Goal: Transaction & Acquisition: Purchase product/service

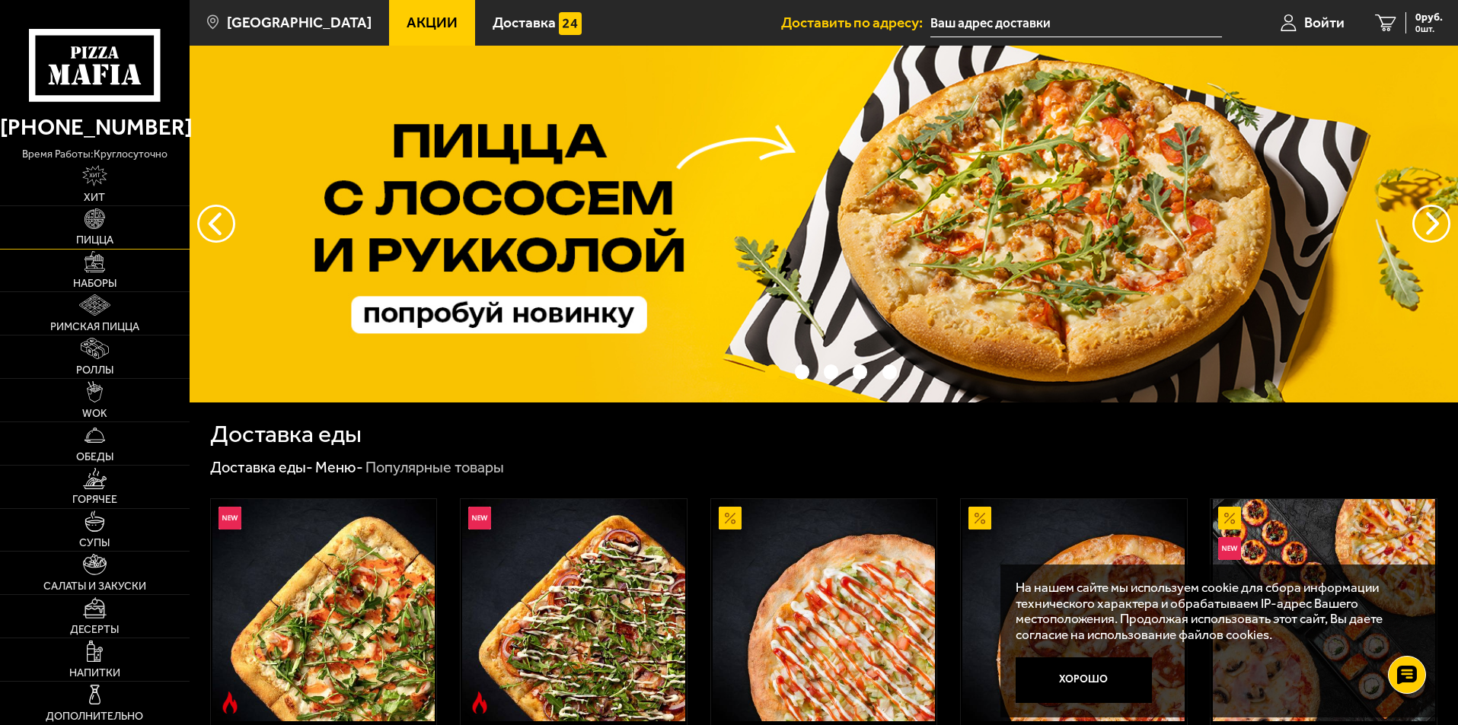
click at [115, 237] on link "Пицца" at bounding box center [95, 227] width 190 height 43
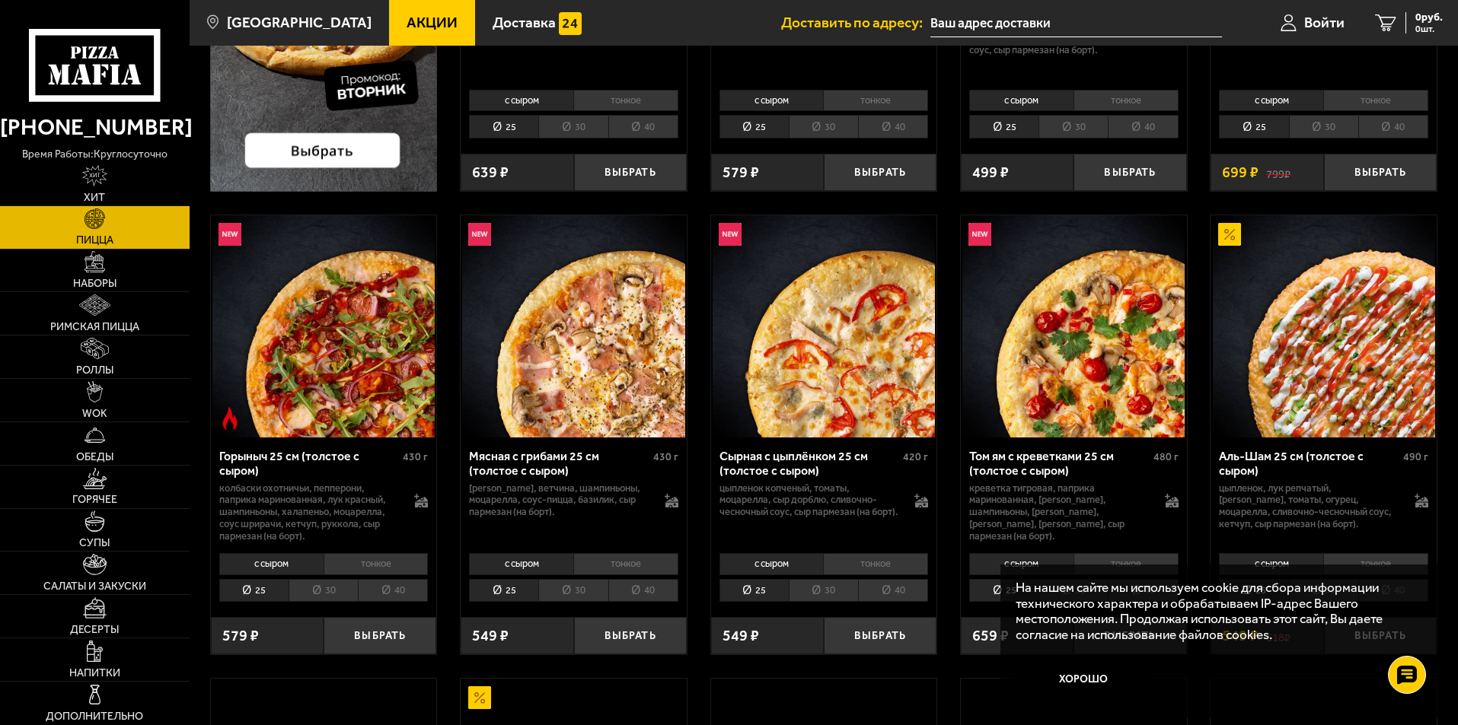
scroll to position [457, 0]
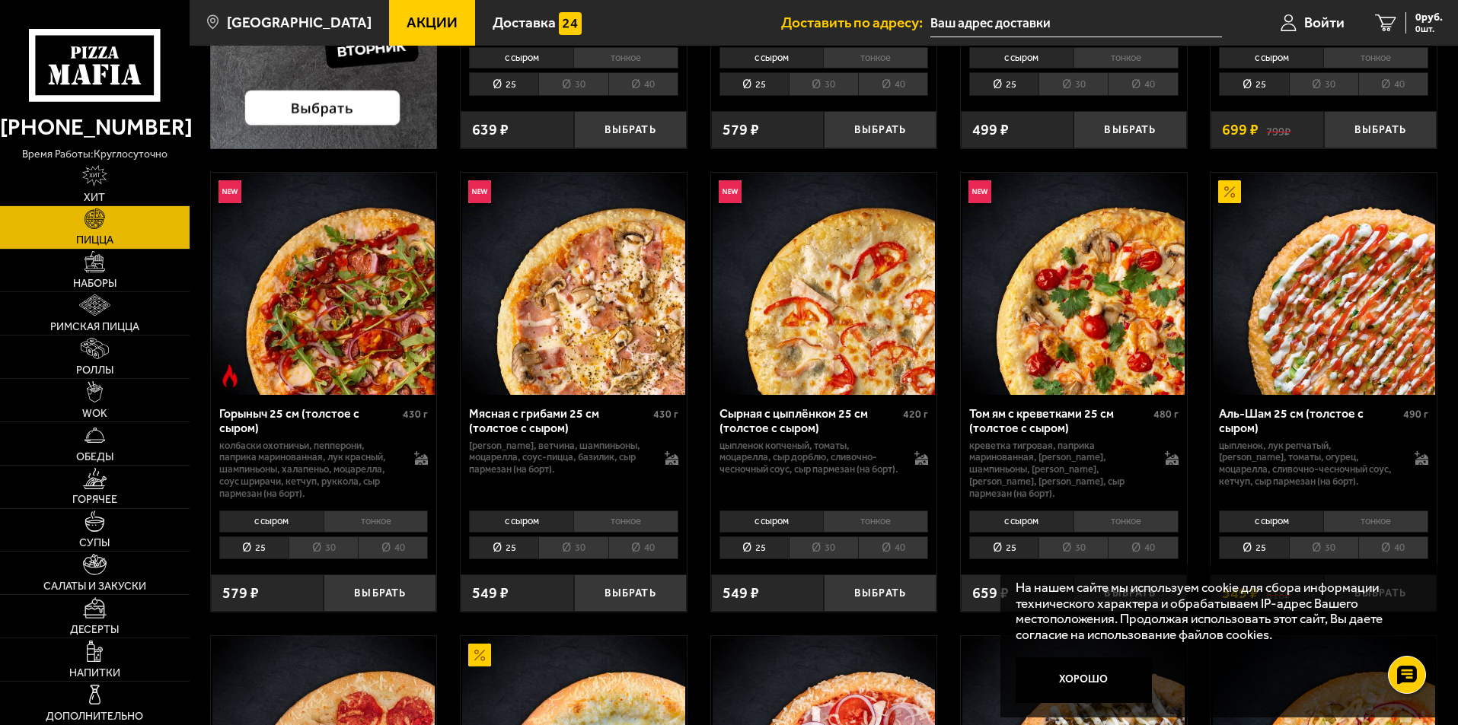
click at [1330, 314] on img at bounding box center [1324, 284] width 222 height 222
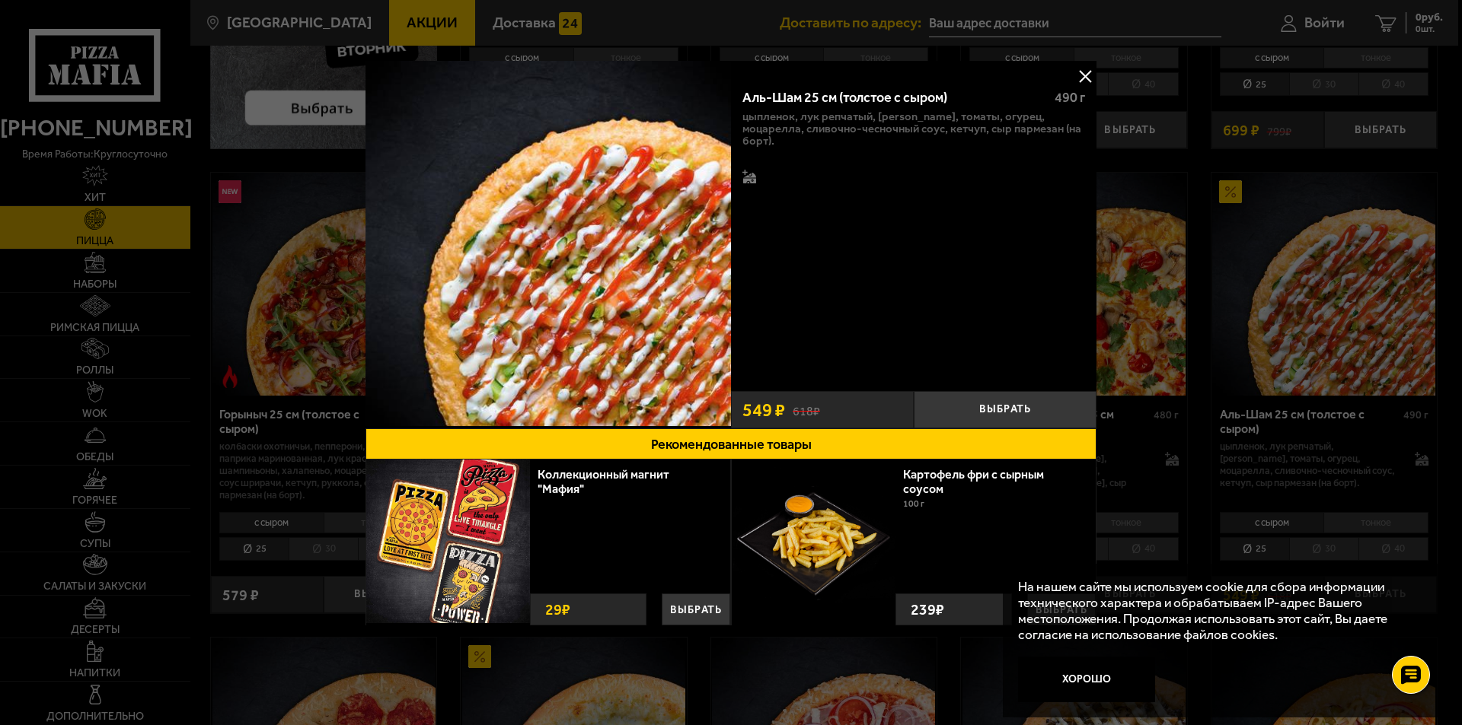
click at [1090, 80] on button at bounding box center [1084, 76] width 23 height 23
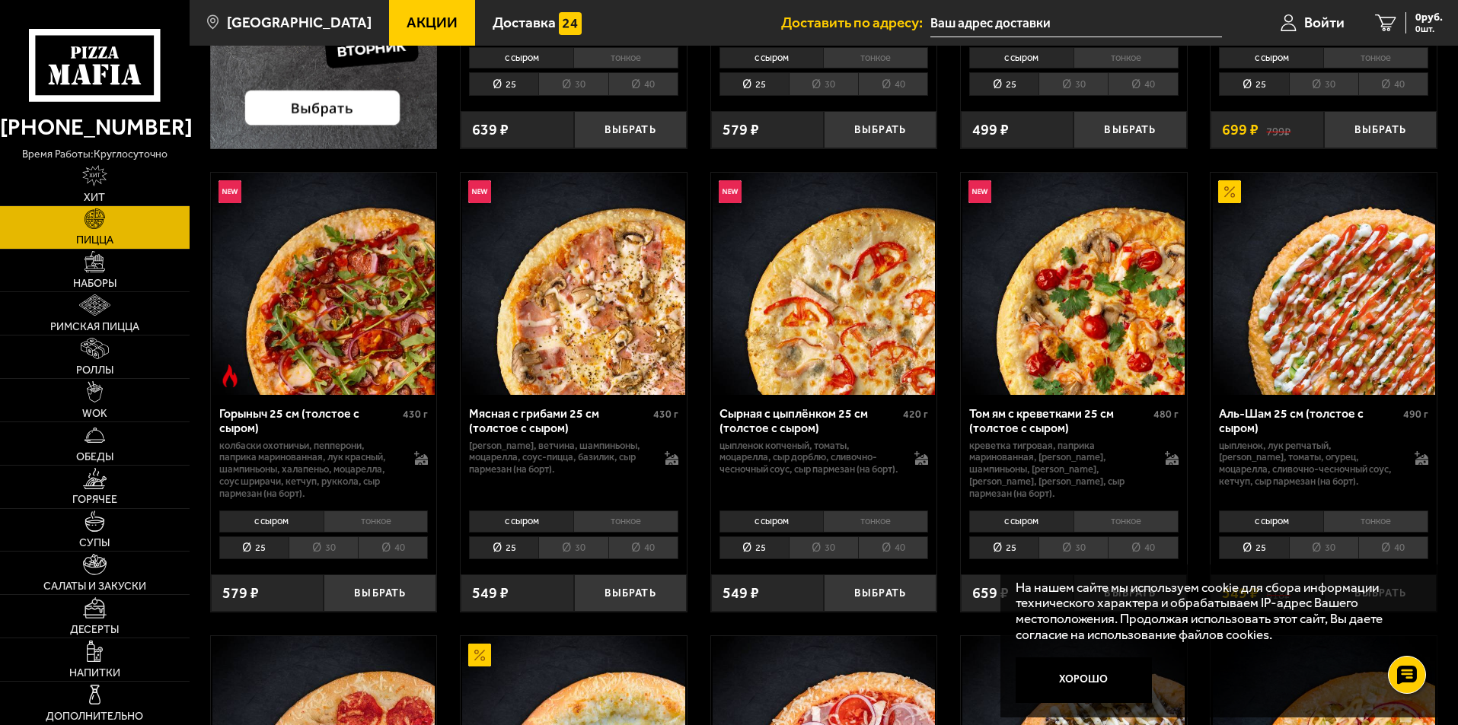
click at [1395, 552] on li "40" at bounding box center [1393, 549] width 70 height 24
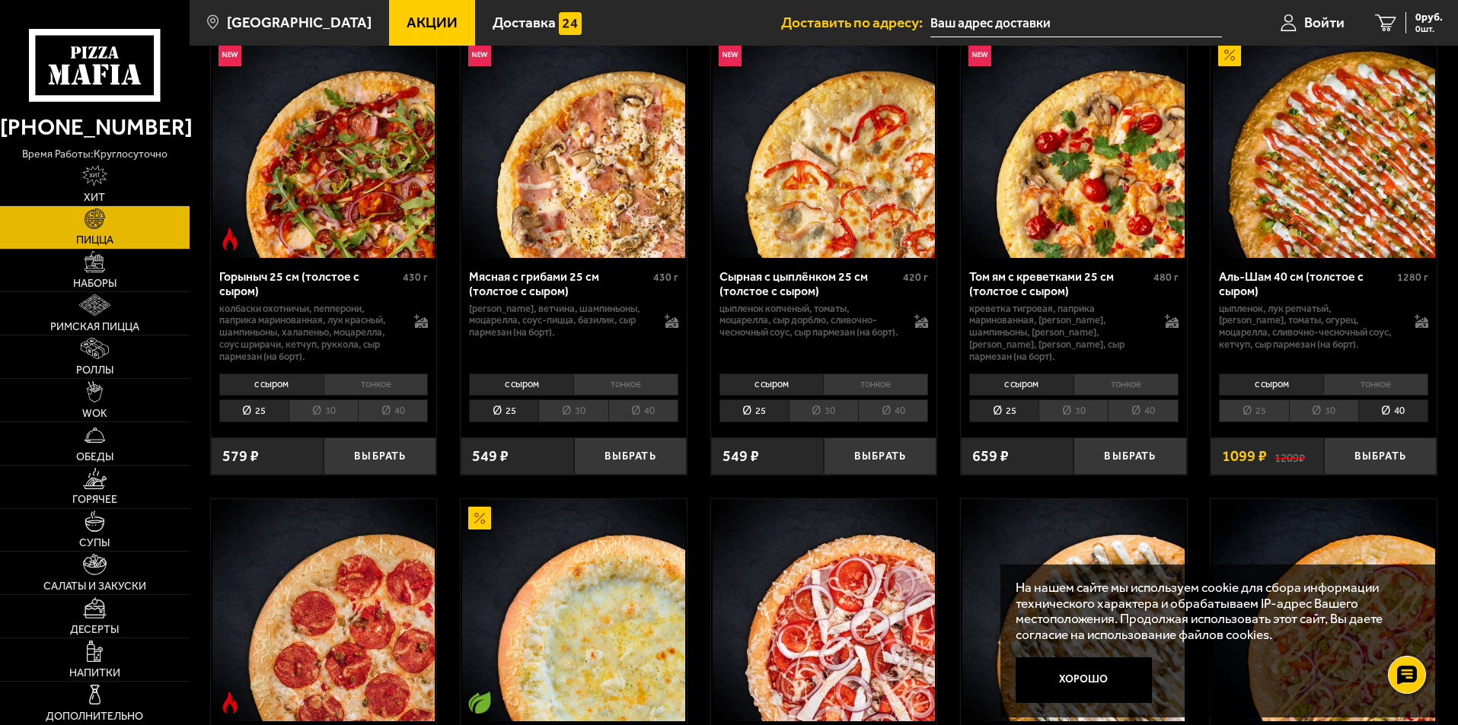
scroll to position [609, 0]
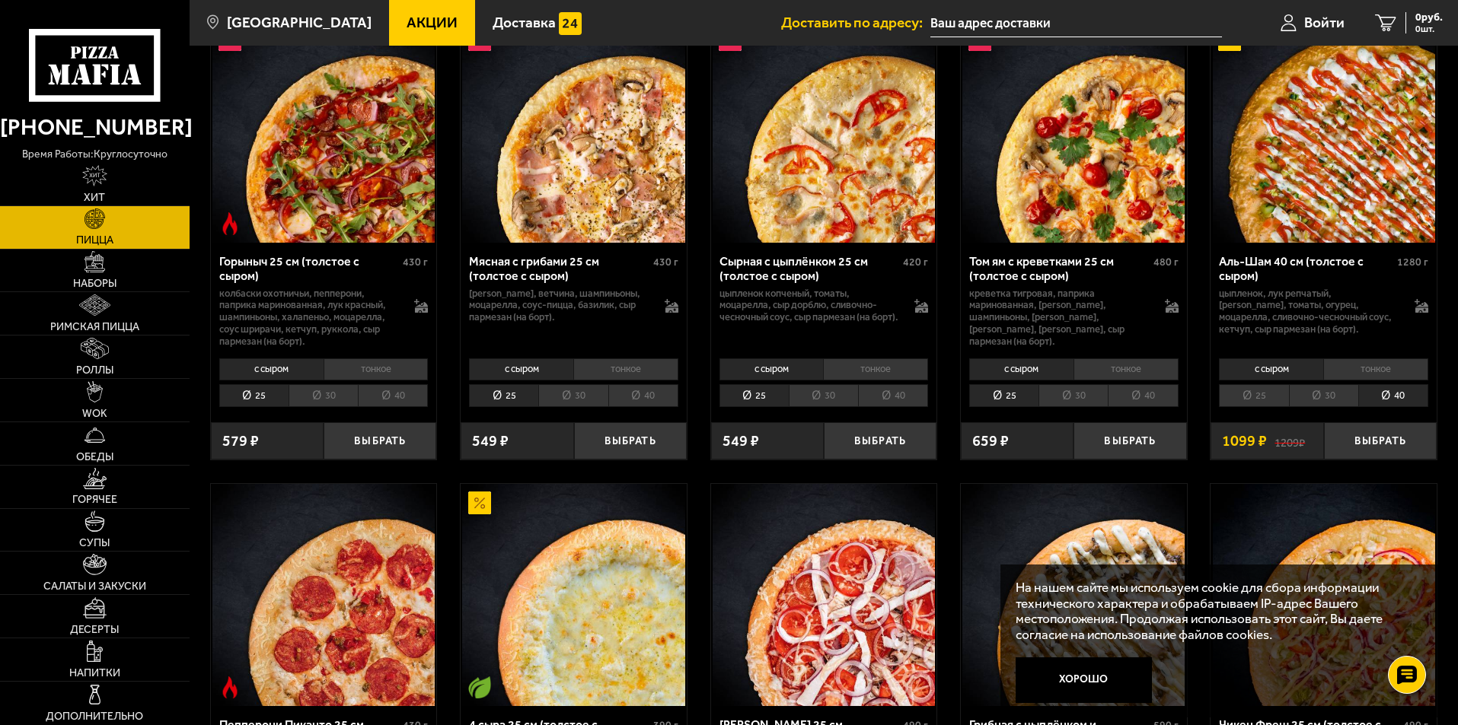
click at [1340, 403] on li "30" at bounding box center [1323, 396] width 69 height 24
click at [1265, 397] on li "25" at bounding box center [1253, 396] width 69 height 24
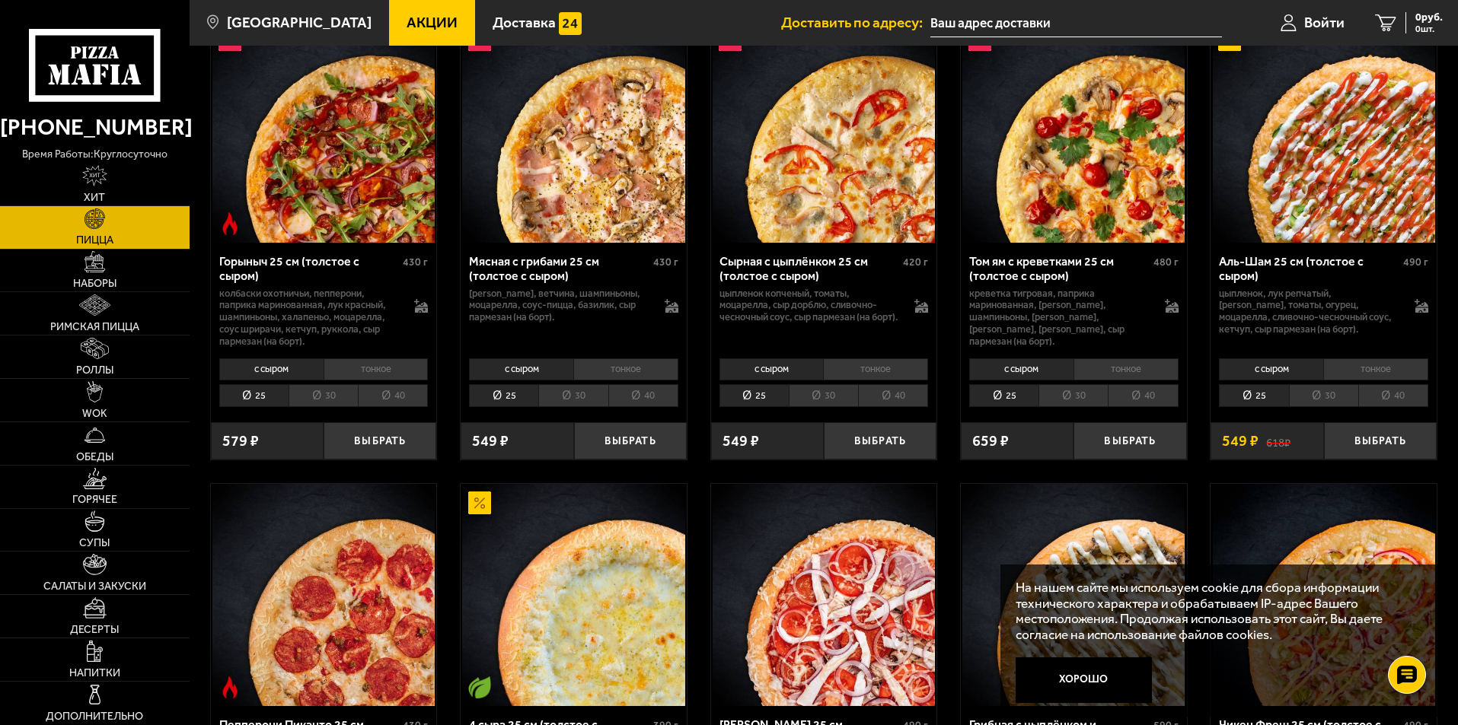
click at [1316, 402] on li "30" at bounding box center [1323, 396] width 69 height 24
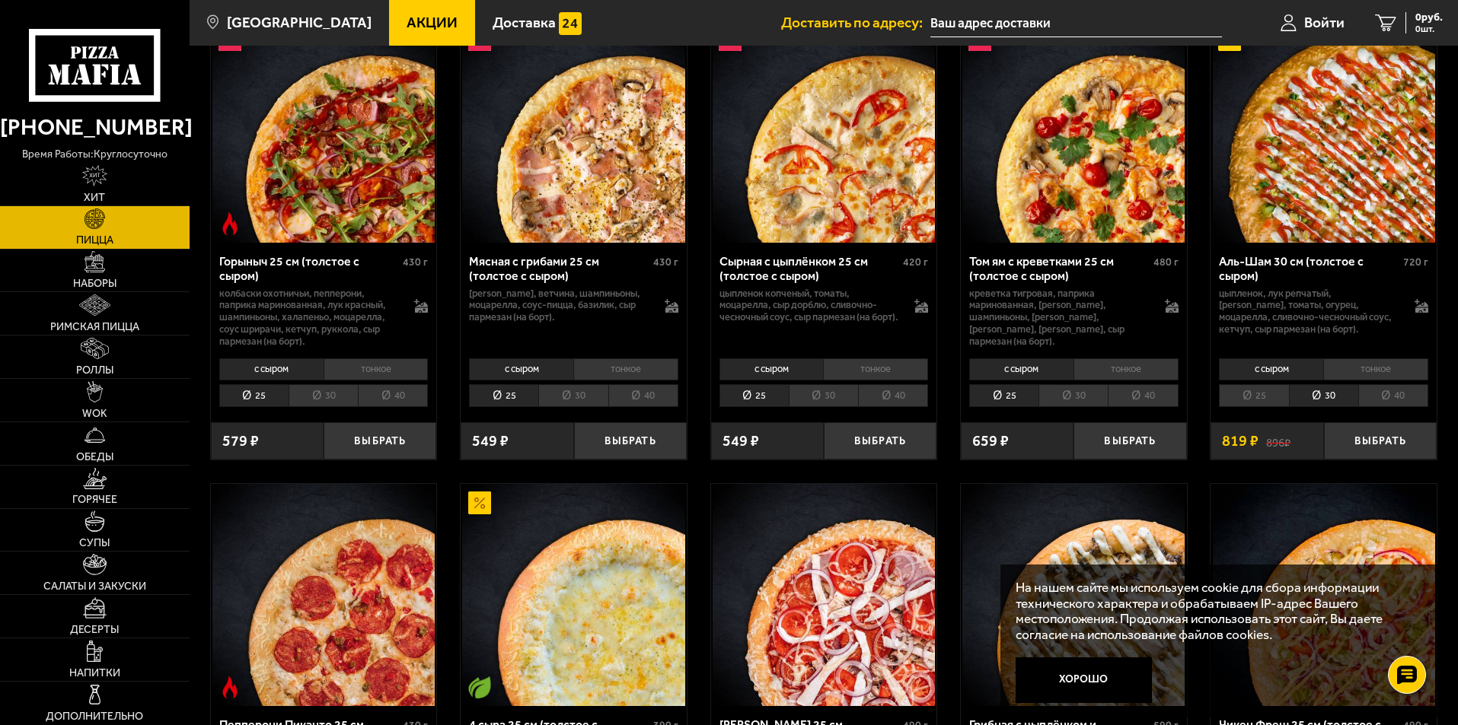
click at [1402, 404] on li "40" at bounding box center [1393, 396] width 70 height 24
click at [1382, 368] on li "тонкое" at bounding box center [1375, 369] width 105 height 21
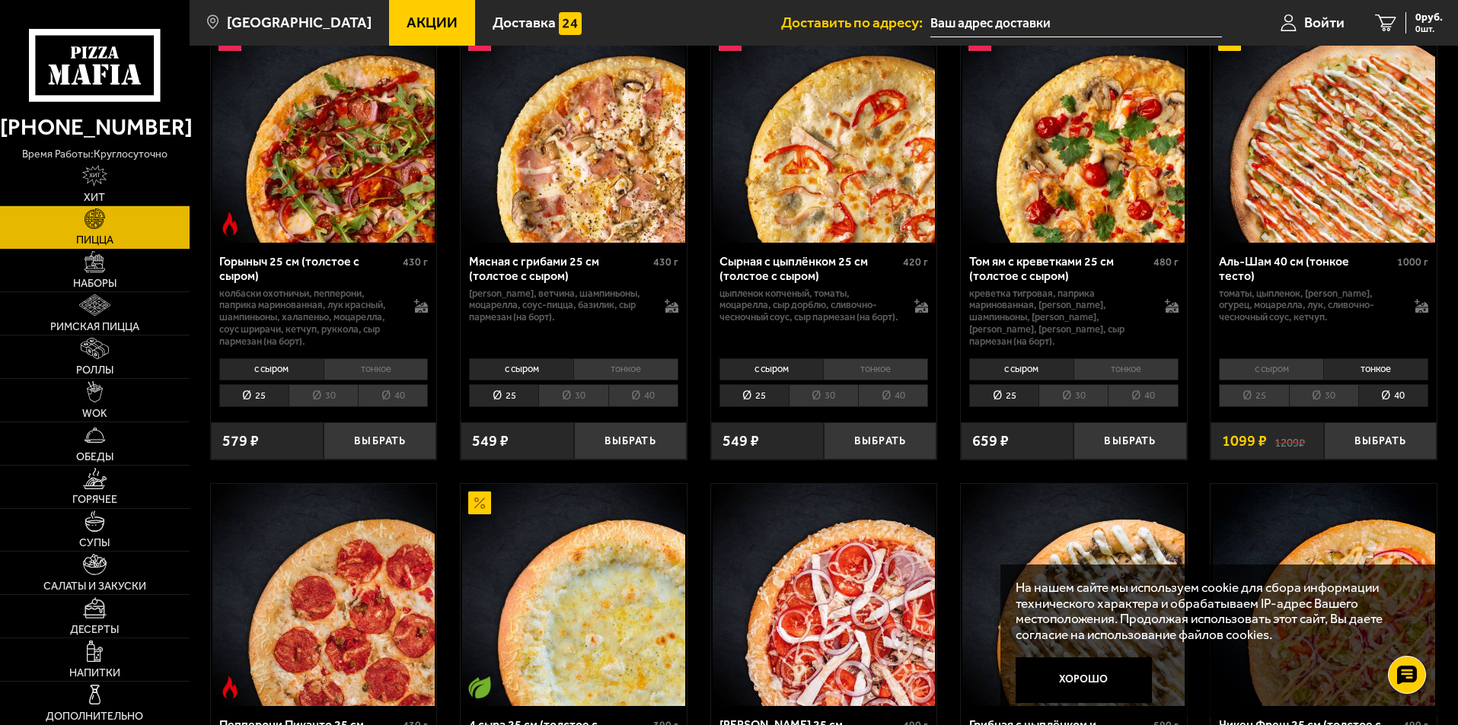
click at [1293, 372] on li "с сыром" at bounding box center [1271, 369] width 104 height 21
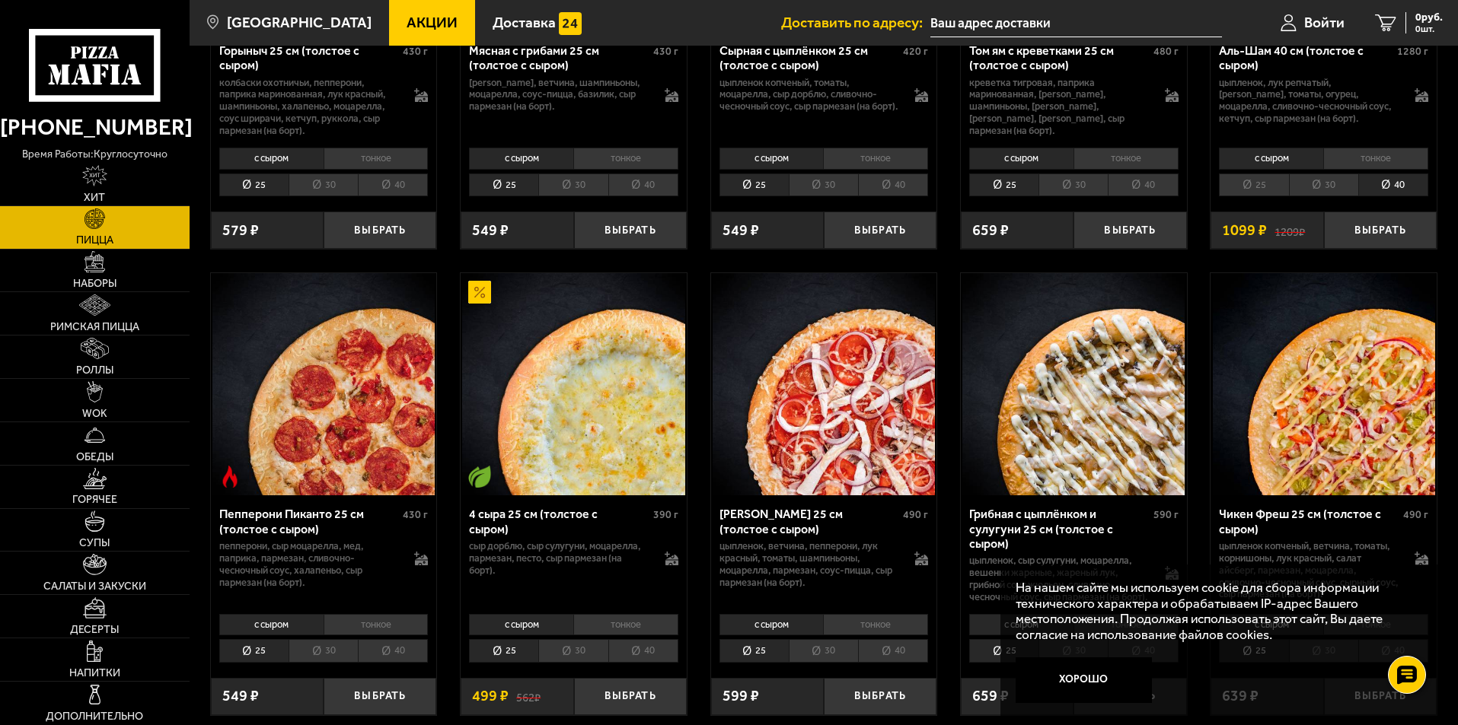
scroll to position [837, 0]
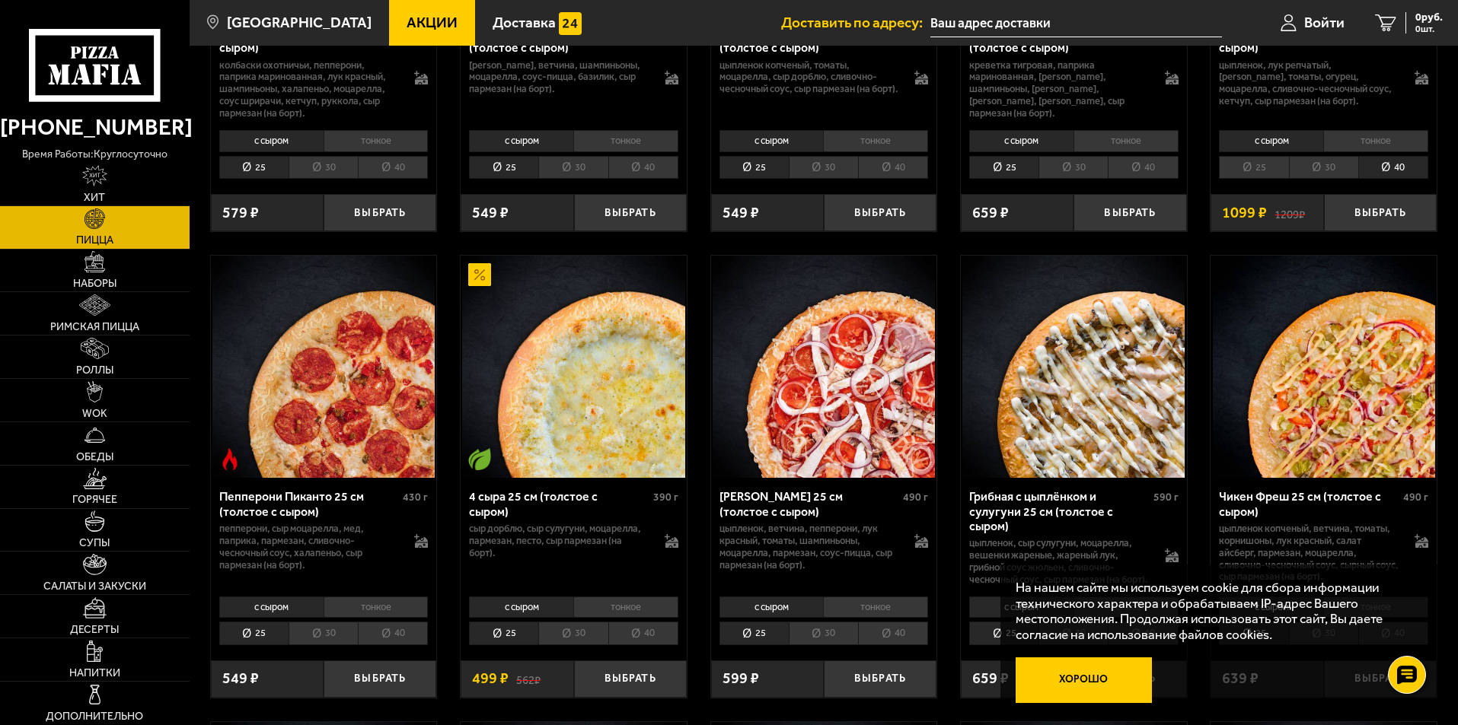
click at [1105, 681] on button "Хорошо" at bounding box center [1083, 681] width 137 height 46
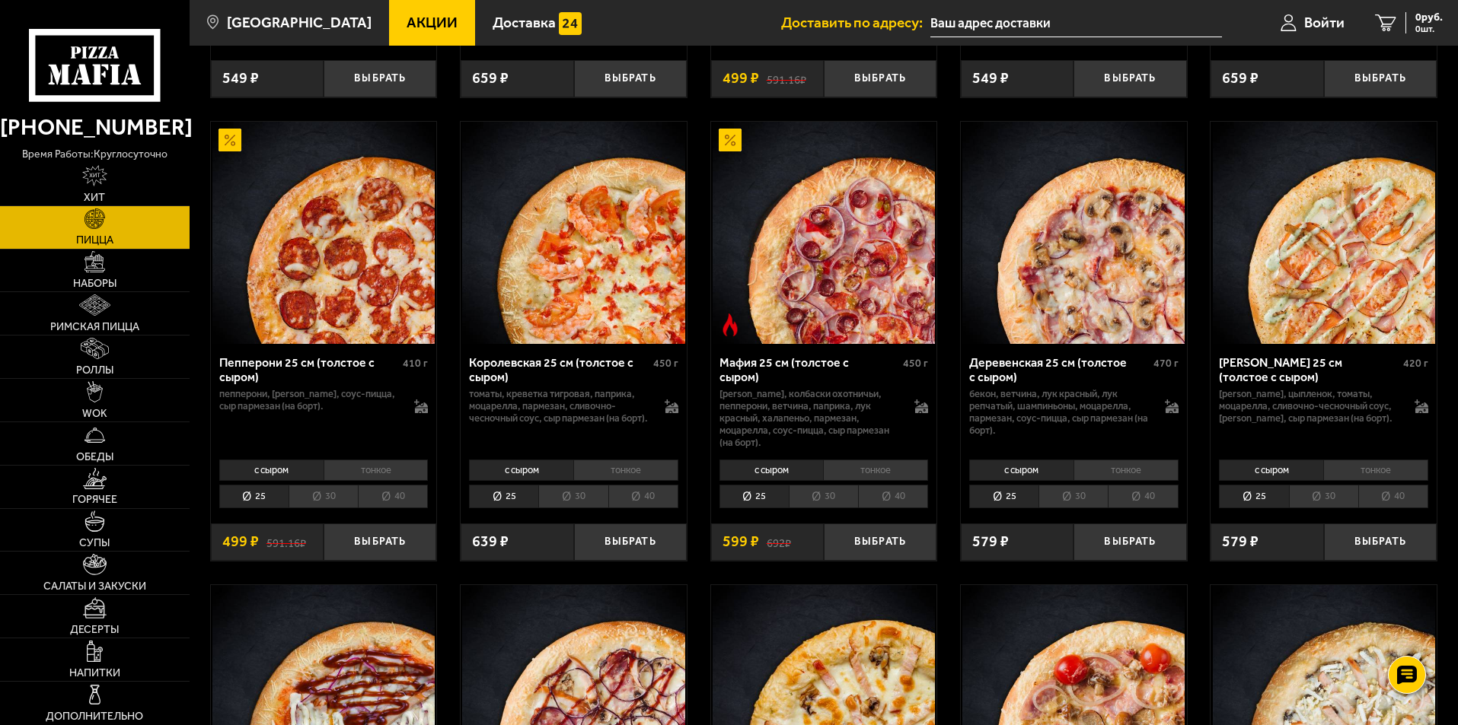
scroll to position [1903, 0]
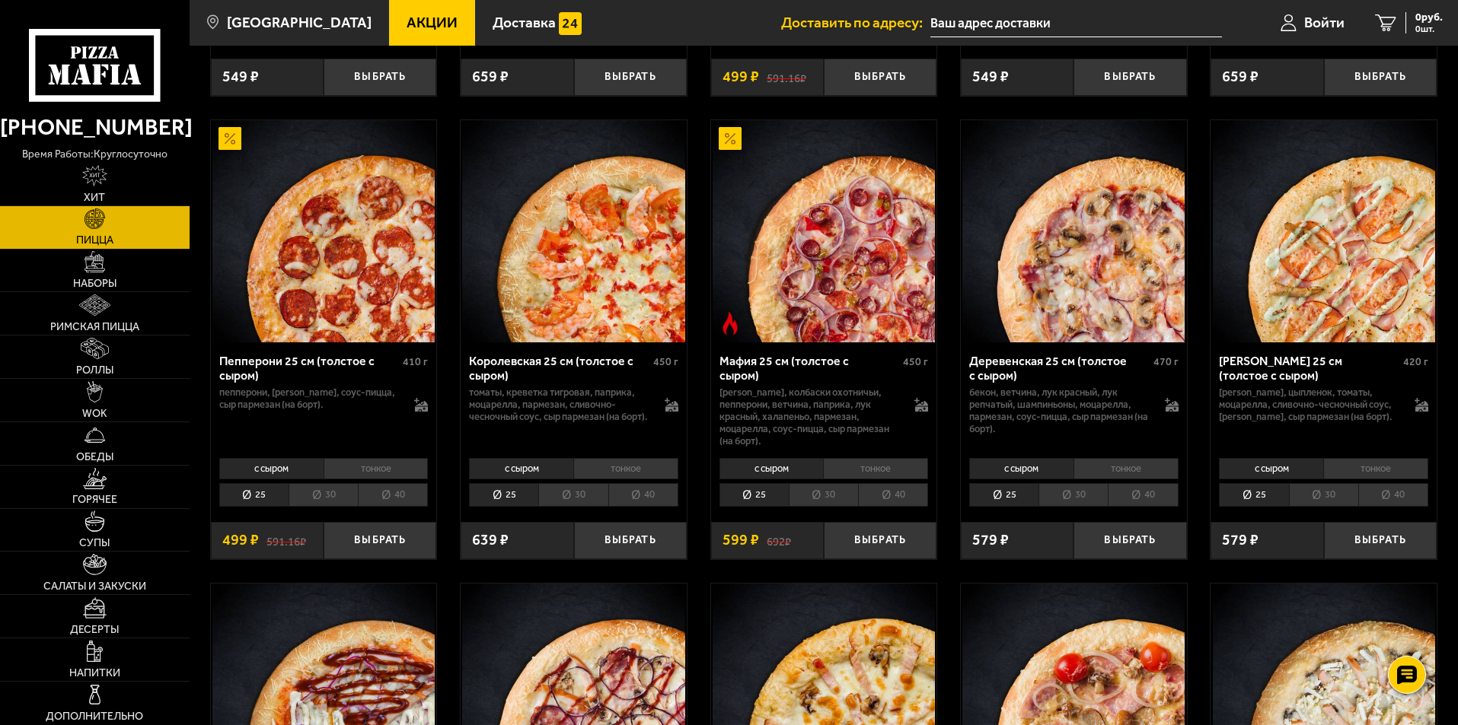
click at [411, 503] on li "40" at bounding box center [393, 495] width 70 height 24
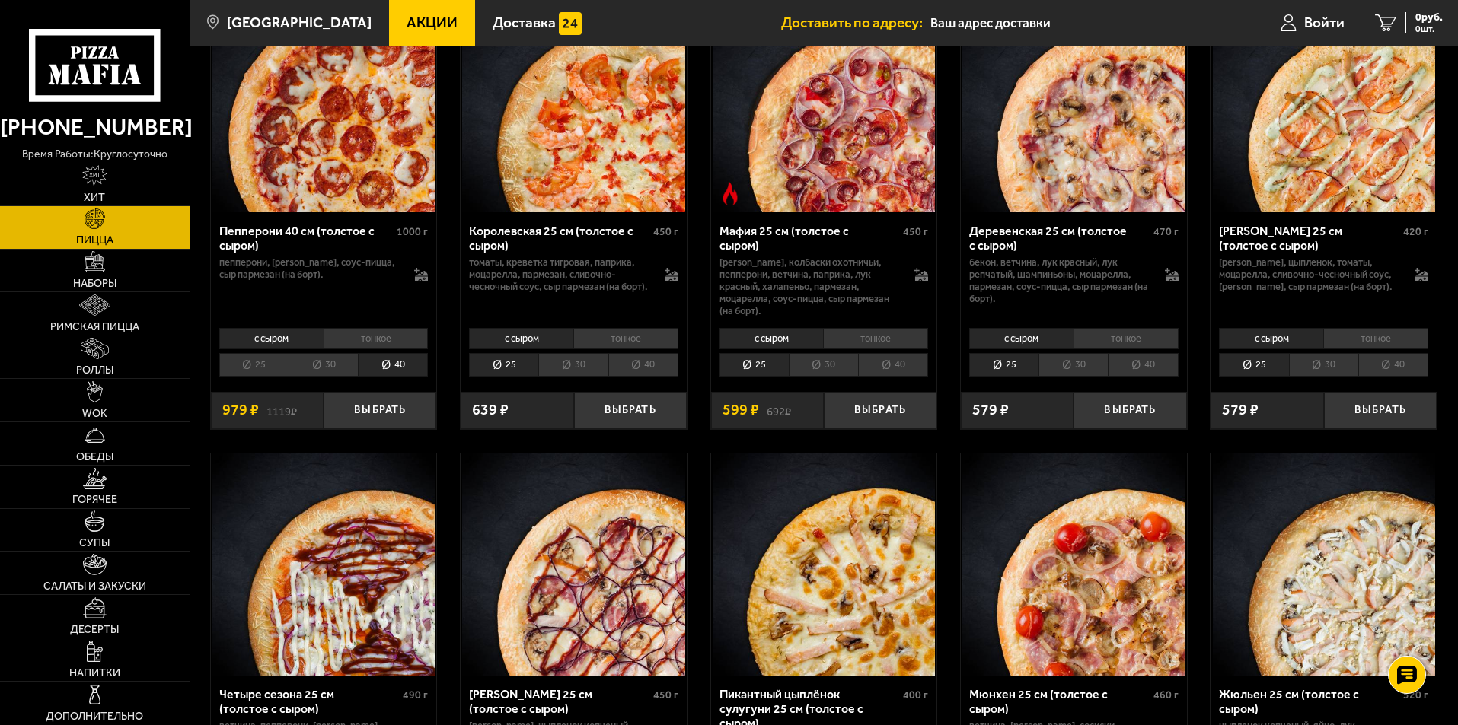
scroll to position [2055, 0]
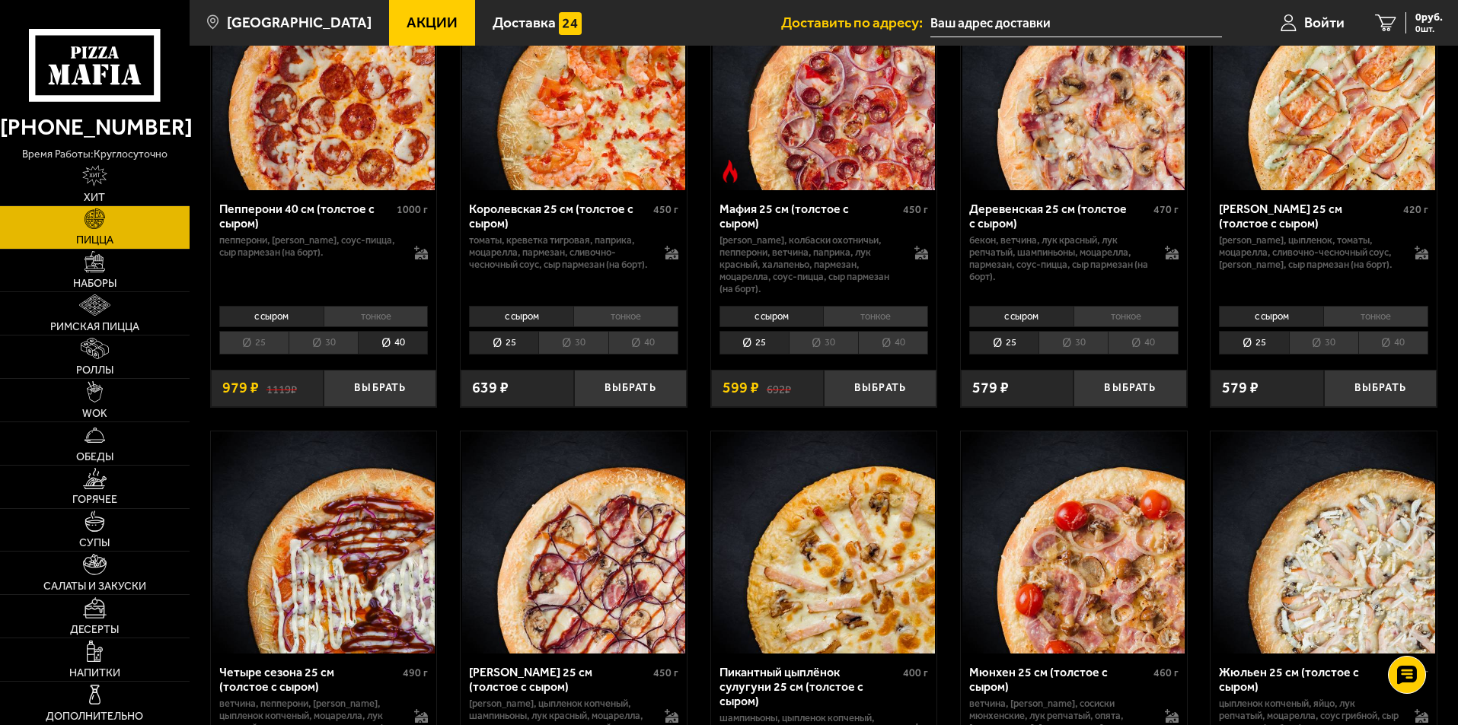
click at [332, 352] on li "30" at bounding box center [323, 343] width 69 height 24
click at [382, 351] on li "40" at bounding box center [393, 343] width 70 height 24
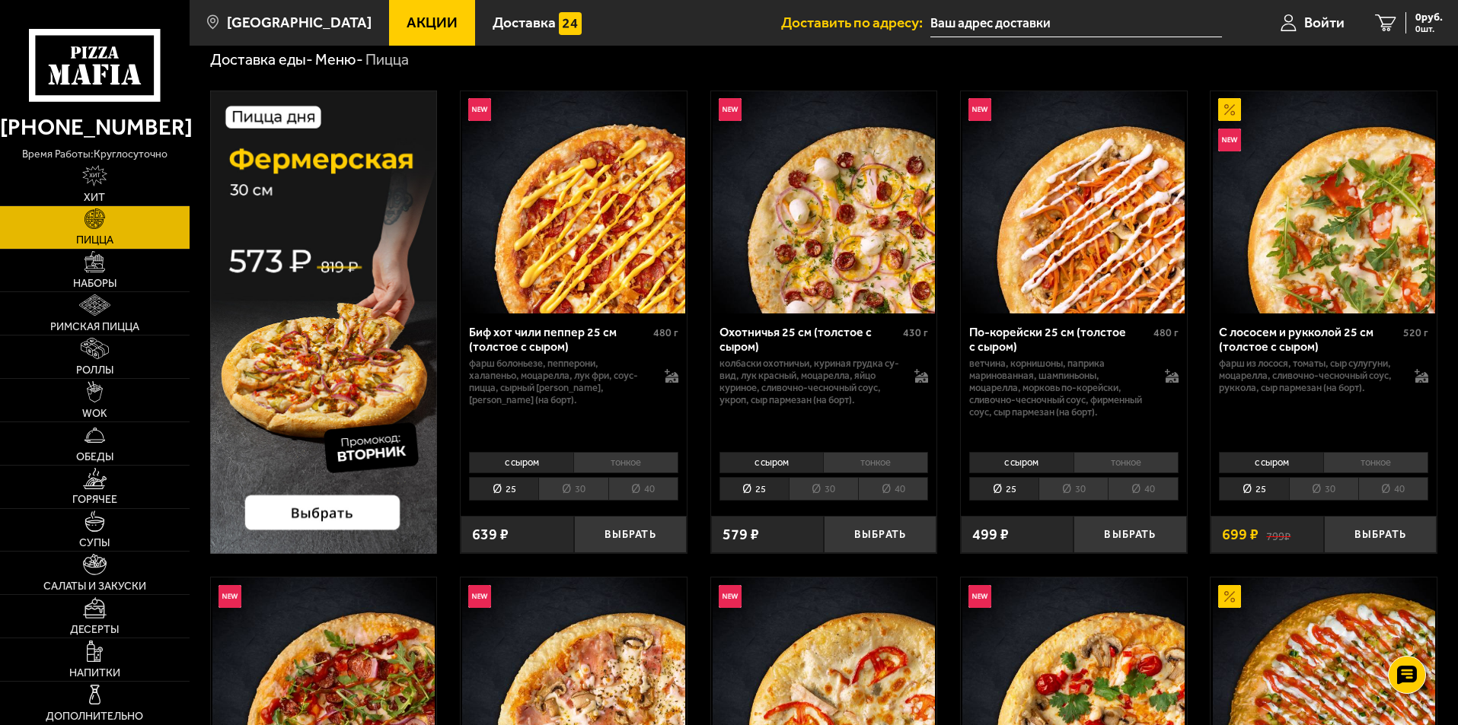
scroll to position [76, 0]
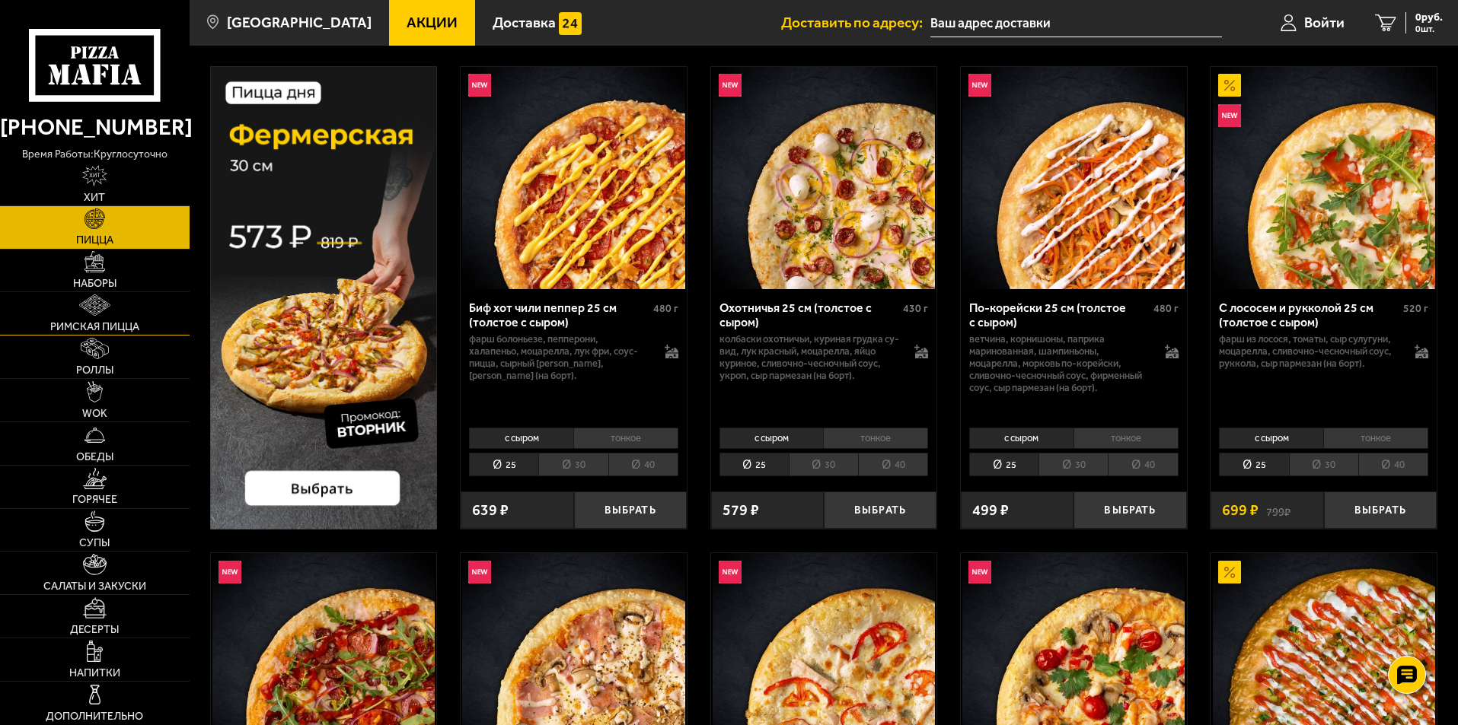
click at [126, 320] on link "Римская пицца" at bounding box center [95, 313] width 190 height 43
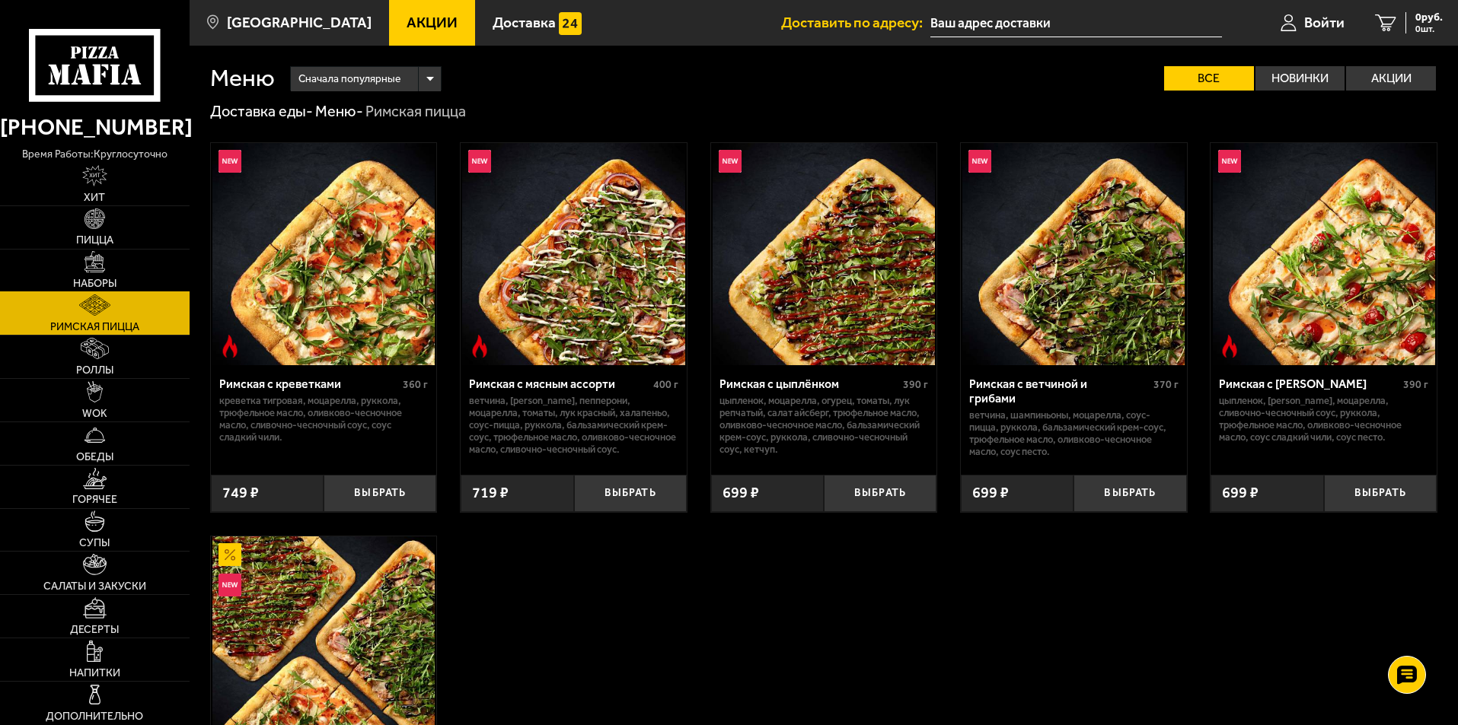
click at [99, 277] on link "Наборы" at bounding box center [95, 271] width 190 height 43
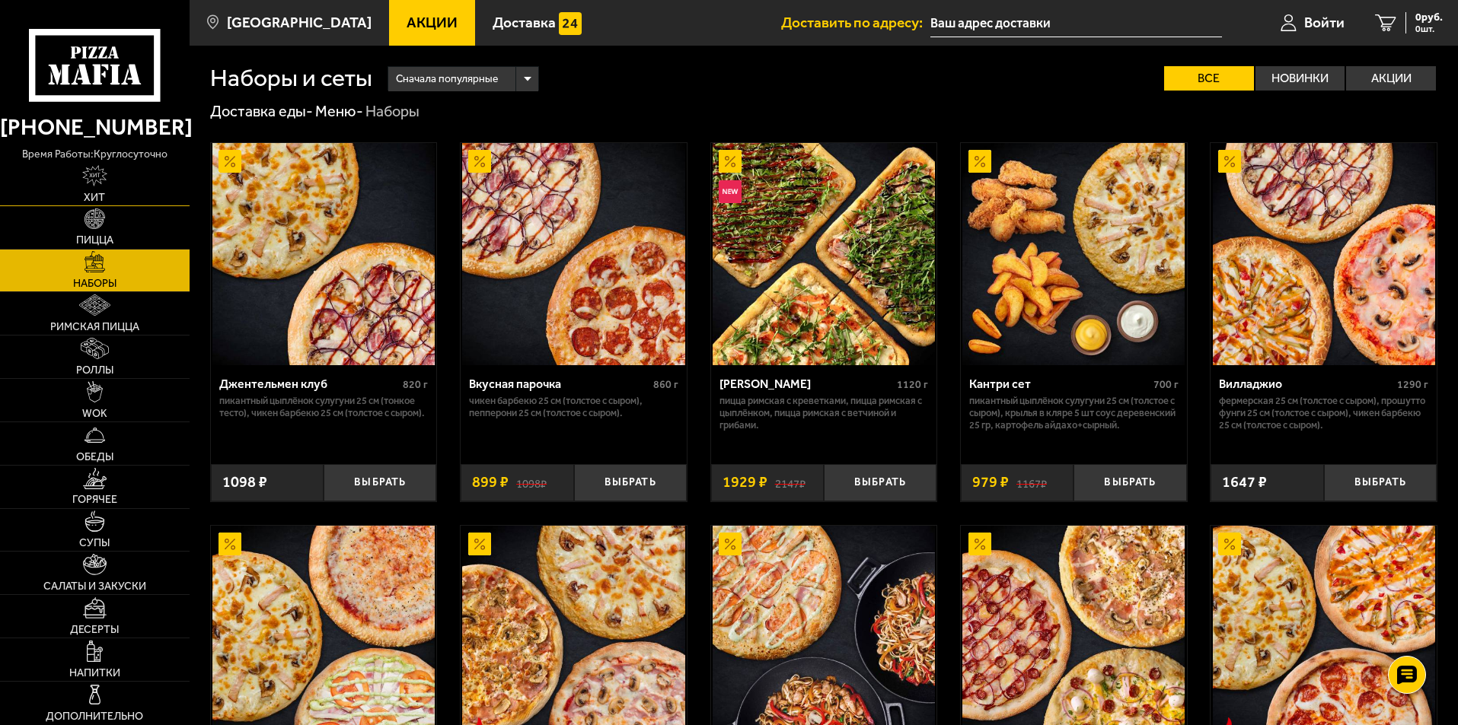
click at [100, 188] on link "Хит" at bounding box center [95, 184] width 190 height 43
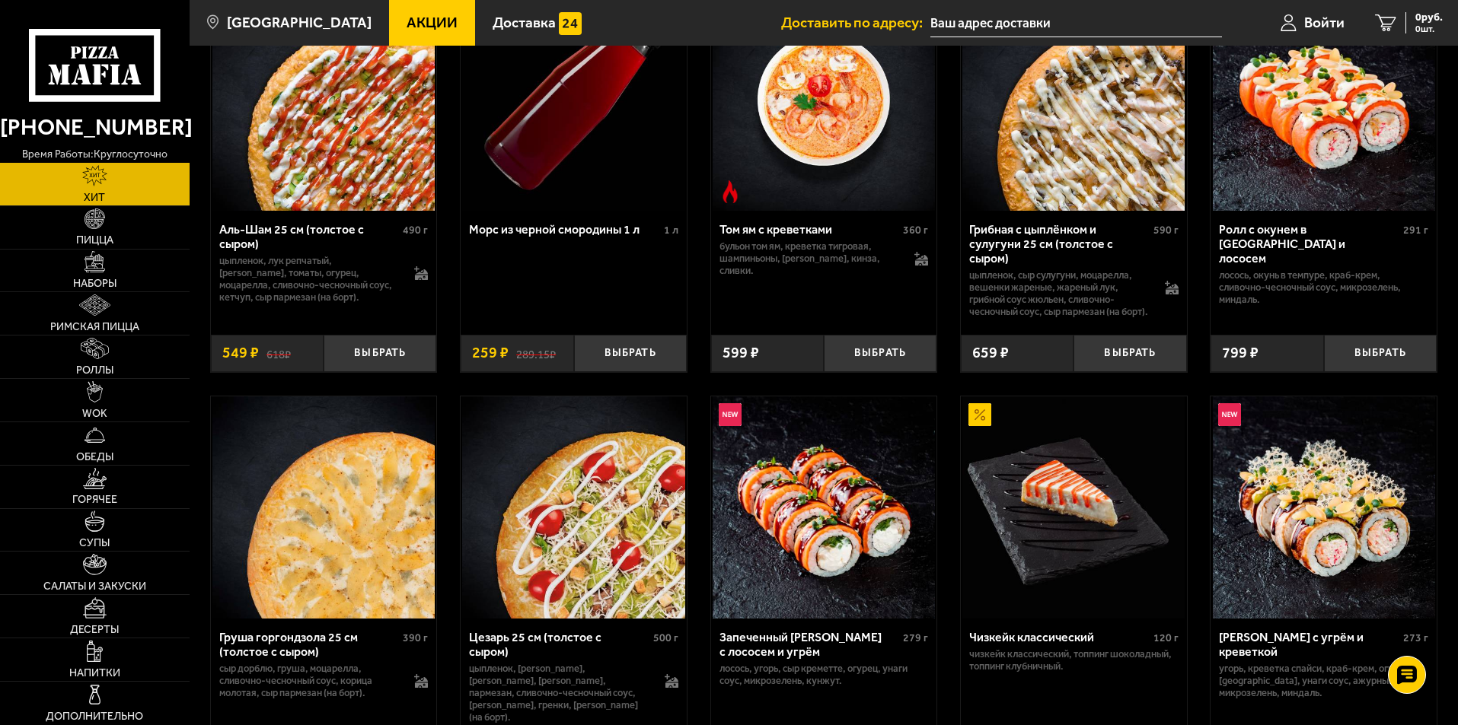
scroll to position [76, 0]
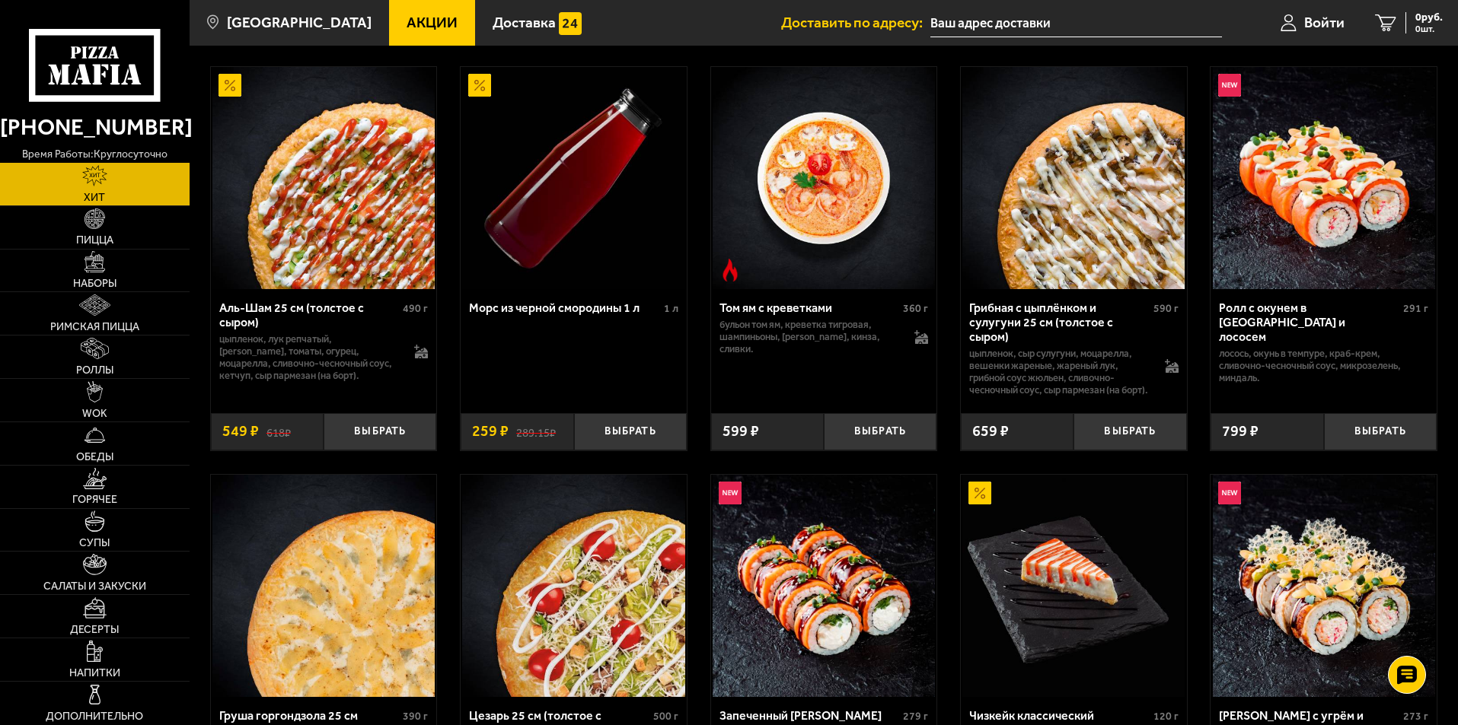
click at [411, 29] on span "Акции" at bounding box center [432, 22] width 51 height 14
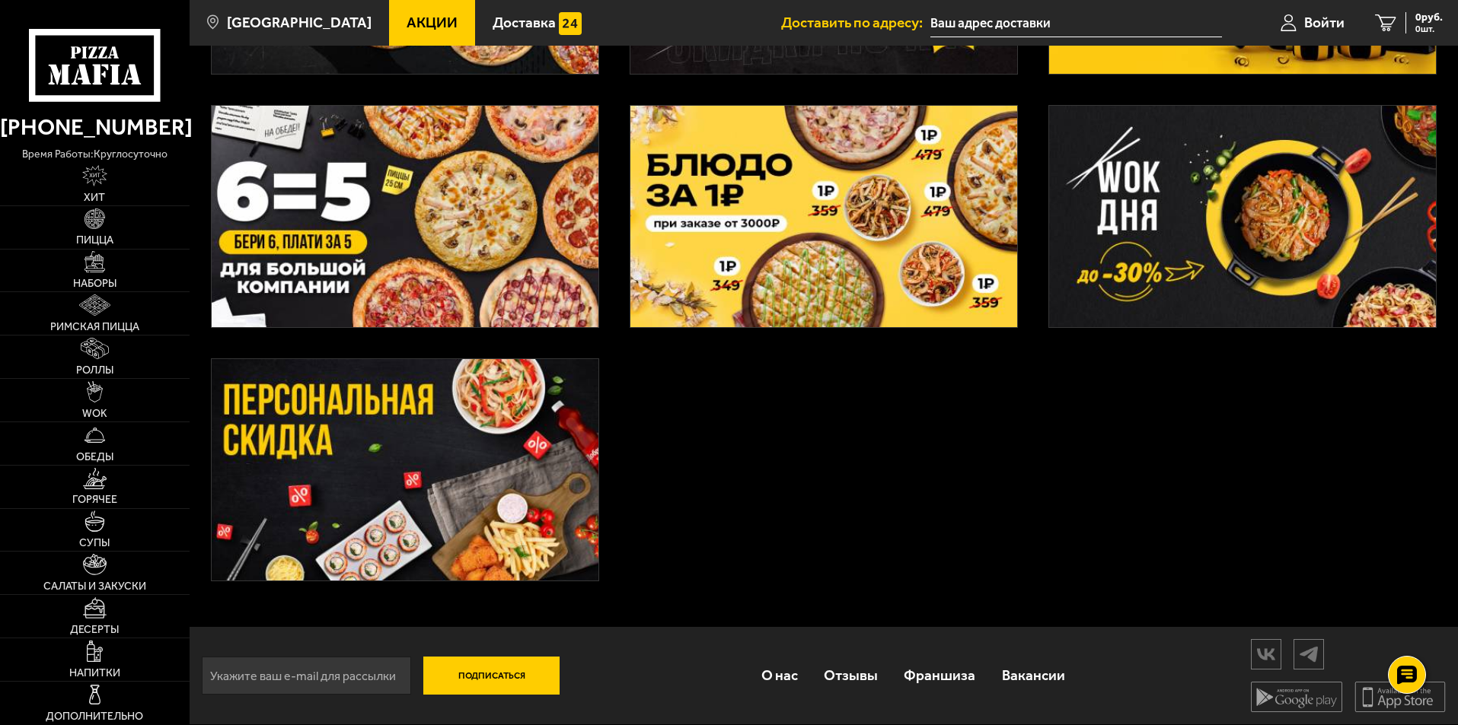
scroll to position [548, 0]
click at [501, 479] on img at bounding box center [405, 470] width 387 height 222
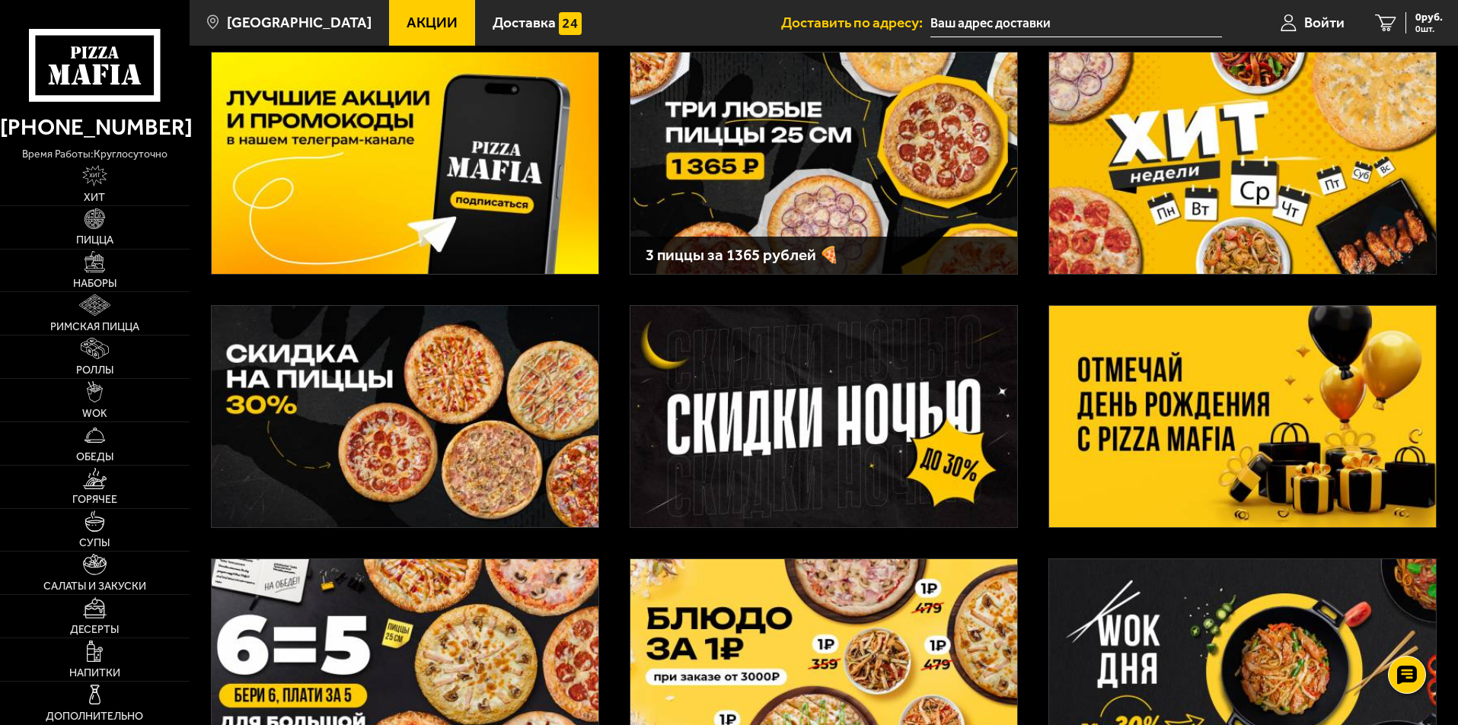
click at [1213, 416] on img at bounding box center [1242, 417] width 387 height 222
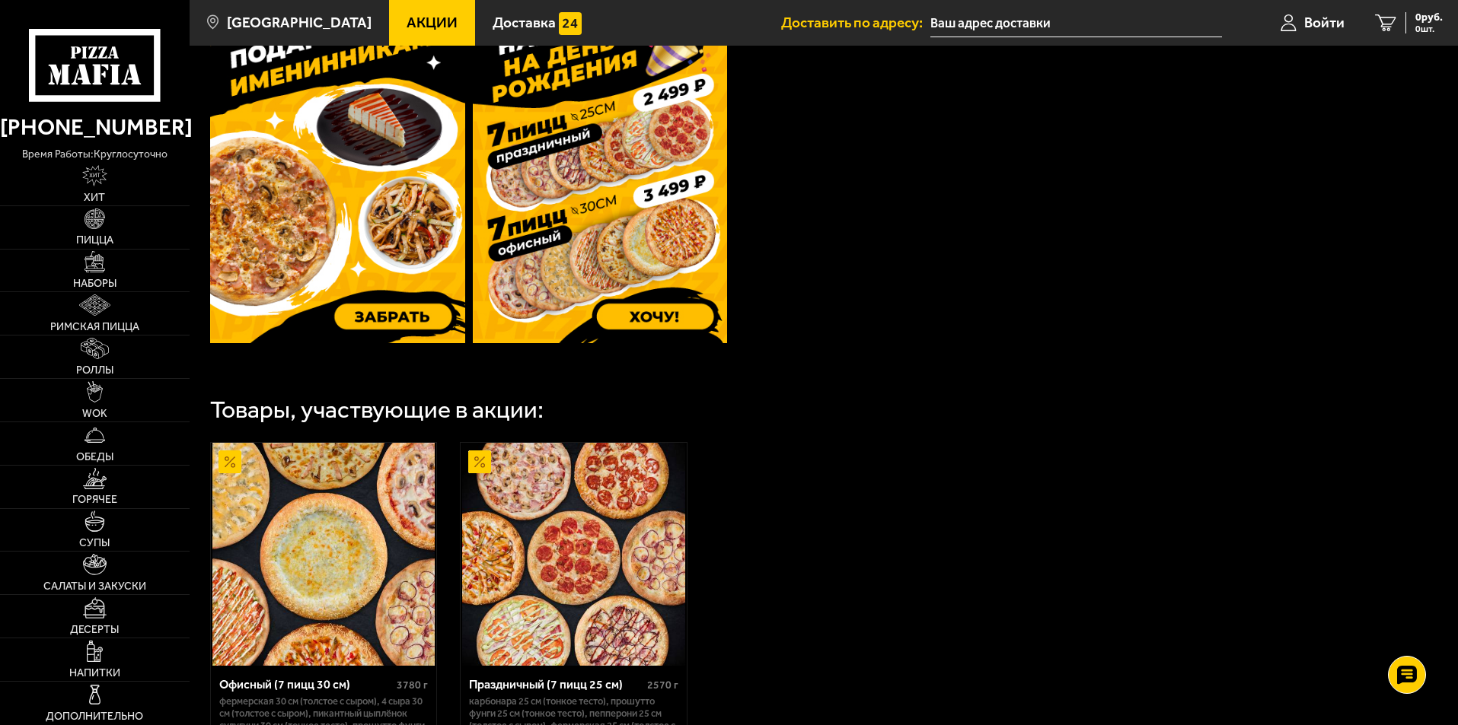
scroll to position [609, 0]
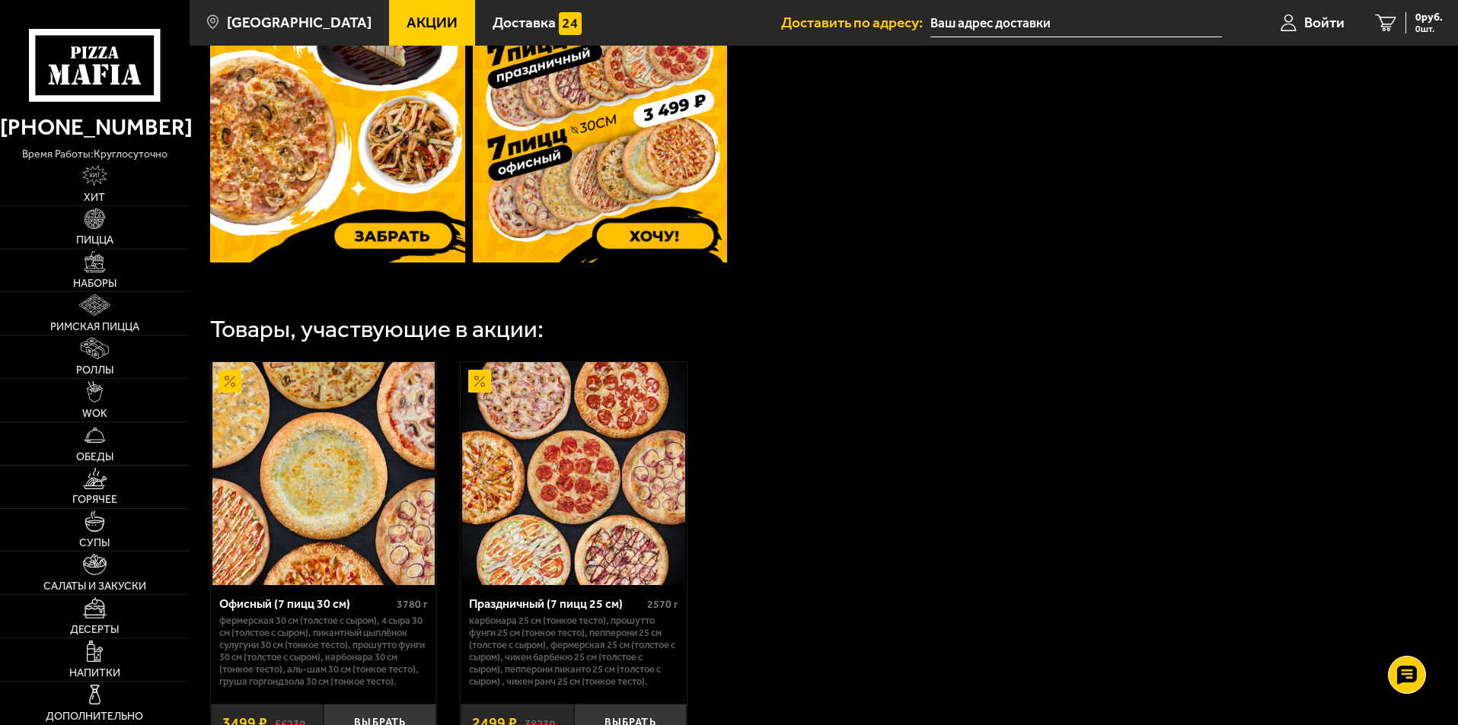
click at [380, 146] on img at bounding box center [337, 94] width 255 height 338
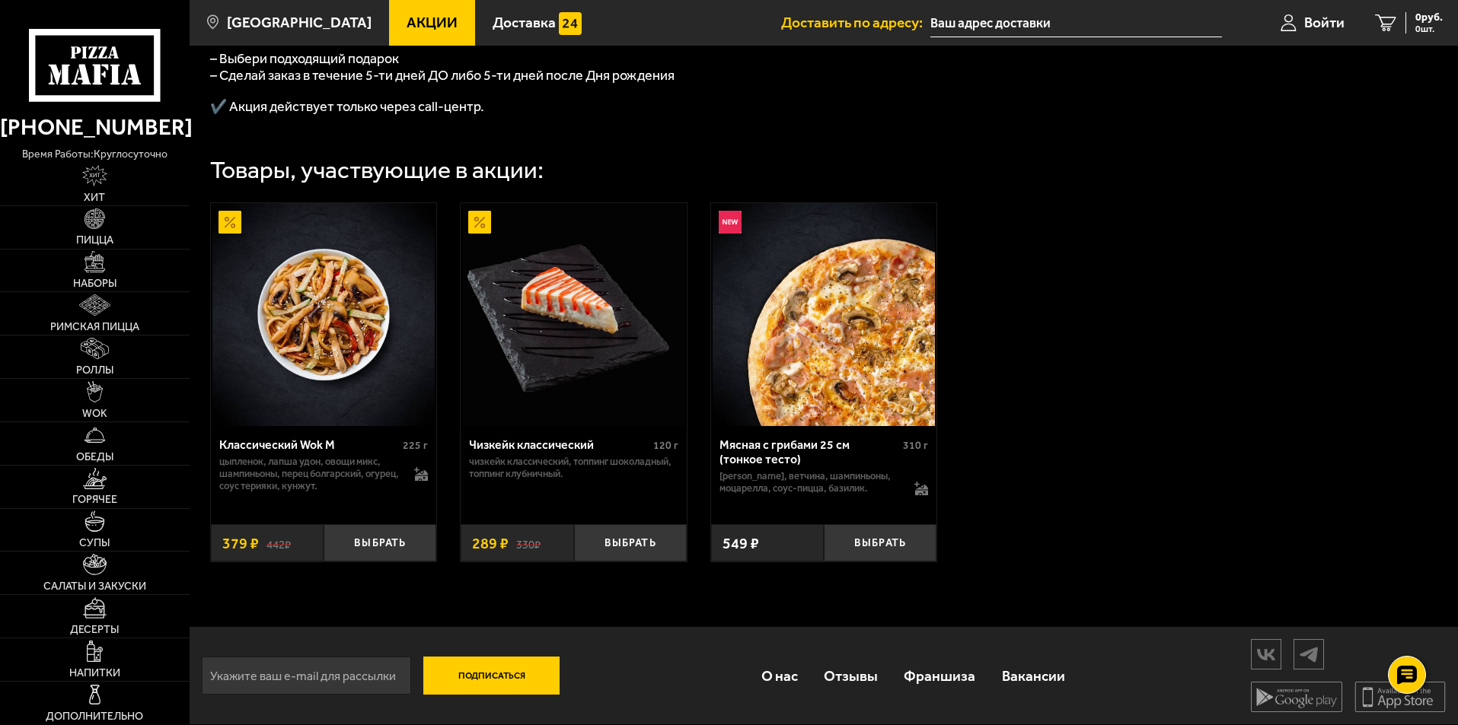
scroll to position [517, 0]
